Goal: Information Seeking & Learning: Compare options

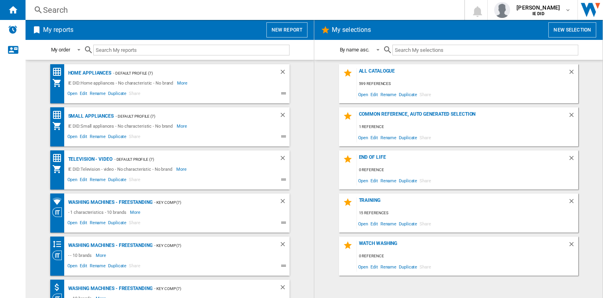
click at [139, 12] on div "Search" at bounding box center [243, 9] width 401 height 11
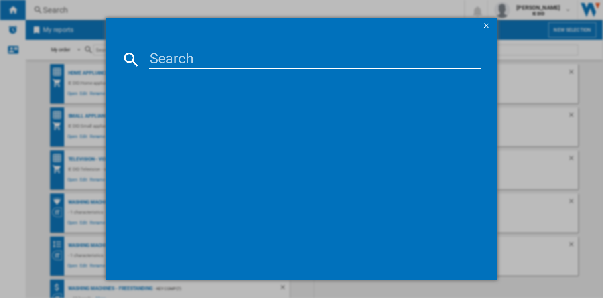
click at [159, 59] on input at bounding box center [315, 59] width 333 height 19
paste input "UE65U8000FKXXU"
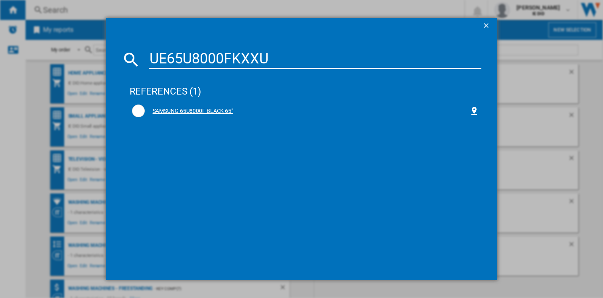
type input "UE65U8000FKXXU"
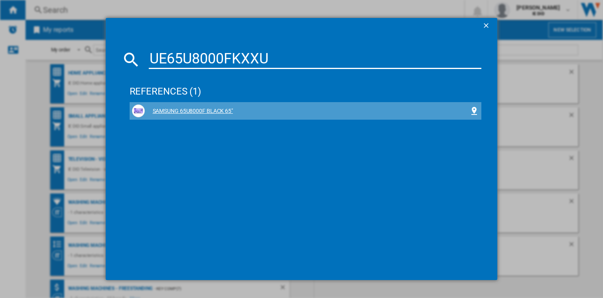
click at [207, 112] on div "SAMSUNG 65U8000F BLACK 65"" at bounding box center [307, 111] width 325 height 8
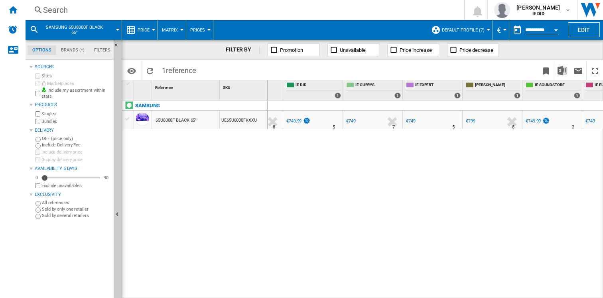
scroll to position [0, 200]
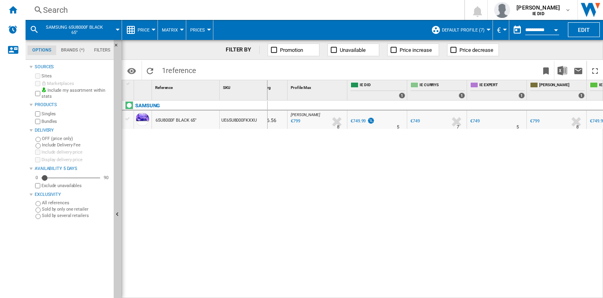
click at [415, 121] on div "€749" at bounding box center [416, 121] width 10 height 5
click at [161, 14] on div "Search" at bounding box center [243, 9] width 401 height 11
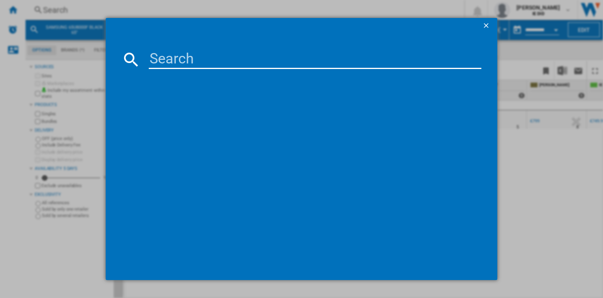
click at [161, 50] on input at bounding box center [315, 59] width 333 height 19
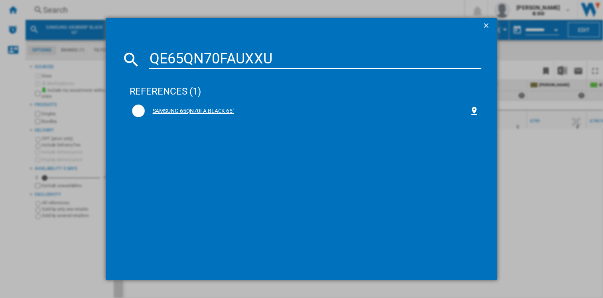
type input "QE65QN70FAUXXU"
click at [192, 112] on div "SAMSUNG 65QN70FA BLACK 65"" at bounding box center [307, 111] width 325 height 8
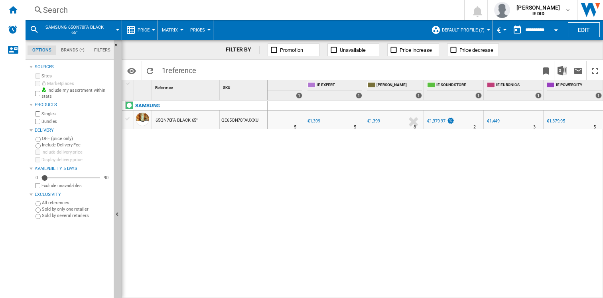
scroll to position [0, 223]
